Goal: Transaction & Acquisition: Download file/media

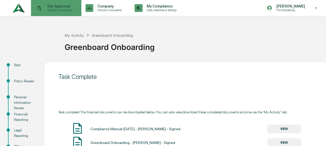
click at [56, 9] on p "Content & Transactions" at bounding box center [59, 10] width 32 height 4
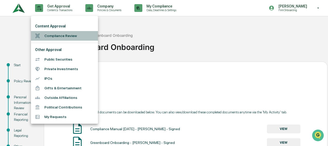
click at [53, 39] on li "Compliance Review" at bounding box center [64, 36] width 67 height 10
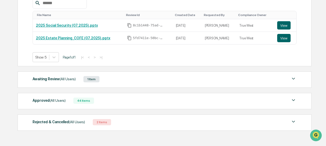
scroll to position [103, 0]
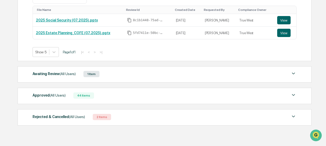
click at [114, 68] on div "Awaiting Review (All Users) 1 Item File Name Review Id Created Date Requested B…" at bounding box center [165, 74] width 294 height 16
click at [121, 74] on div "Awaiting Review (All Users) 1 Item" at bounding box center [165, 73] width 264 height 7
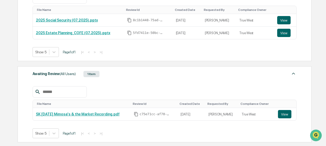
click at [122, 75] on div "Awaiting Review (All Users) 1 Item" at bounding box center [165, 73] width 264 height 7
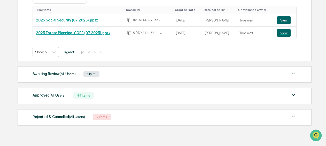
click at [290, 74] on img at bounding box center [293, 73] width 6 height 6
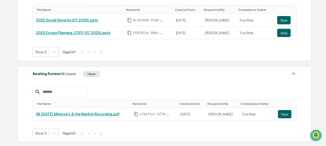
click at [290, 74] on img at bounding box center [293, 73] width 6 height 6
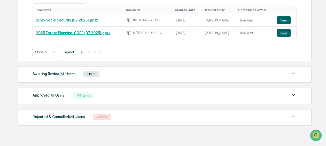
click at [287, 75] on div "Awaiting Review (All Users) 1 Item" at bounding box center [165, 73] width 264 height 7
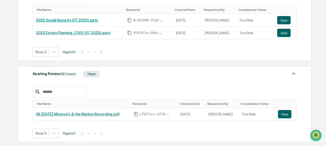
click at [177, 71] on div "Awaiting Review (All Users) 1 Item" at bounding box center [165, 73] width 264 height 7
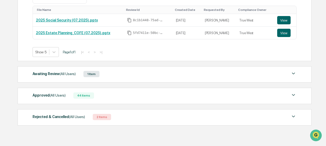
click at [123, 77] on div "Awaiting Review (All Users) 1 Item File Name Review Id Created Date Requested B…" at bounding box center [165, 74] width 294 height 16
click at [288, 76] on div "Awaiting Review (All Users) 1 Item" at bounding box center [165, 73] width 264 height 7
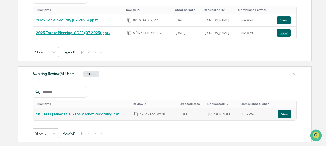
click at [76, 112] on link "SK [DATE] Mimosa's & the Market Recording.pdf" at bounding box center [78, 114] width 84 height 4
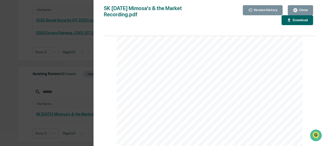
scroll to position [916, 0]
click at [302, 8] on div "Close" at bounding box center [300, 10] width 15 height 5
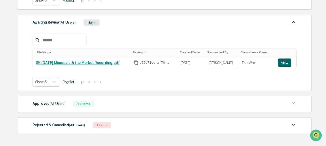
scroll to position [155, 0]
click at [80, 62] on link "SK [DATE] Mimosa's & the Market Recording.pdf" at bounding box center [78, 62] width 84 height 4
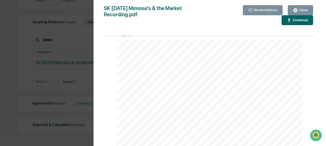
scroll to position [568, 0]
click at [300, 9] on div "Close" at bounding box center [303, 10] width 10 height 4
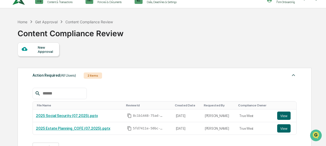
scroll to position [0, 0]
